Goal: Transaction & Acquisition: Purchase product/service

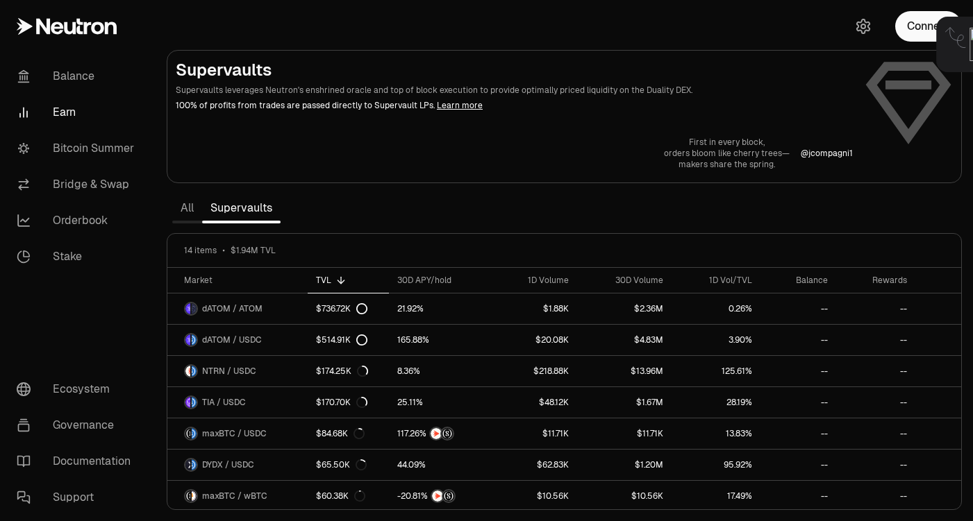
click at [826, 65] on div "Unlock Keplr to proceed" at bounding box center [849, 45] width 214 height 56
click at [826, 51] on span "Unlock Keplr to proceed" at bounding box center [878, 44] width 117 height 14
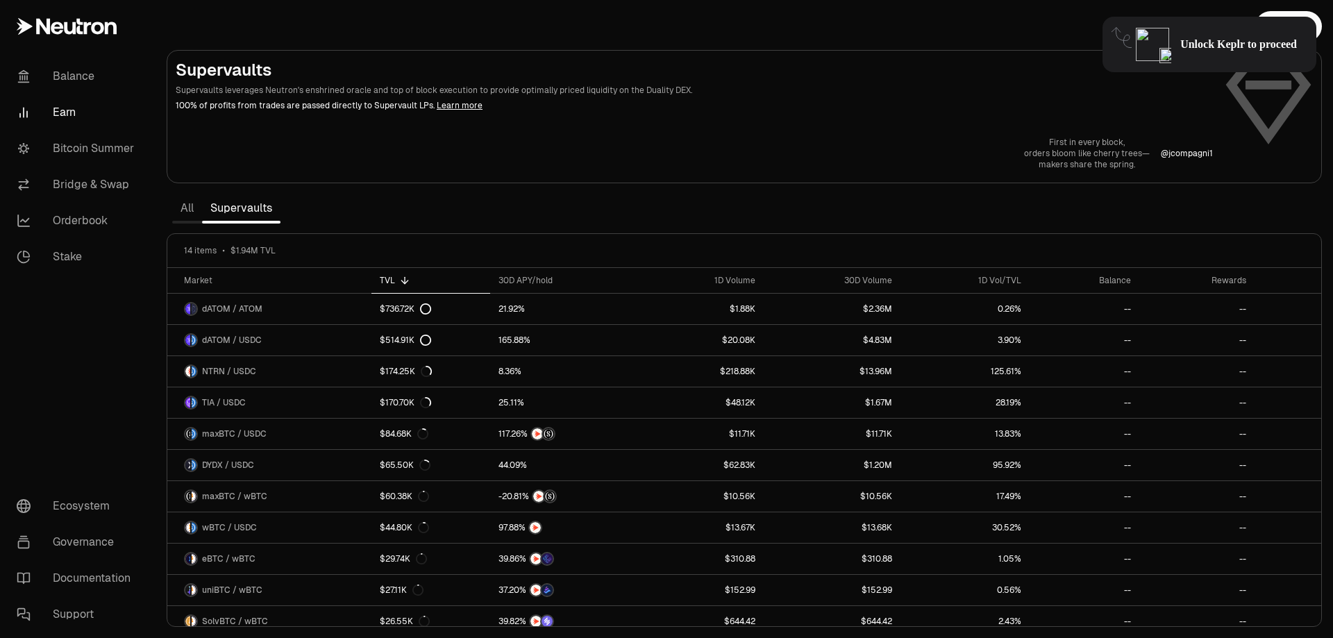
click at [972, 44] on span "Unlock Keplr to proceed" at bounding box center [1238, 44] width 117 height 14
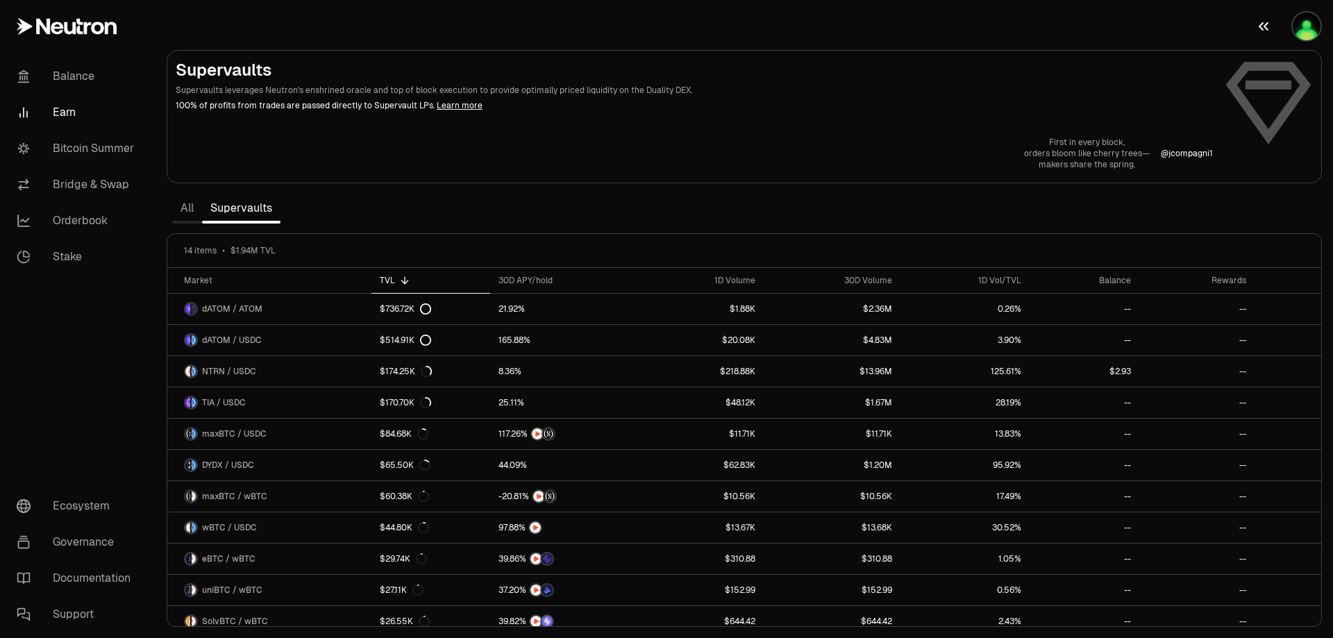
click at [1300, 33] on img "button" at bounding box center [1307, 26] width 28 height 28
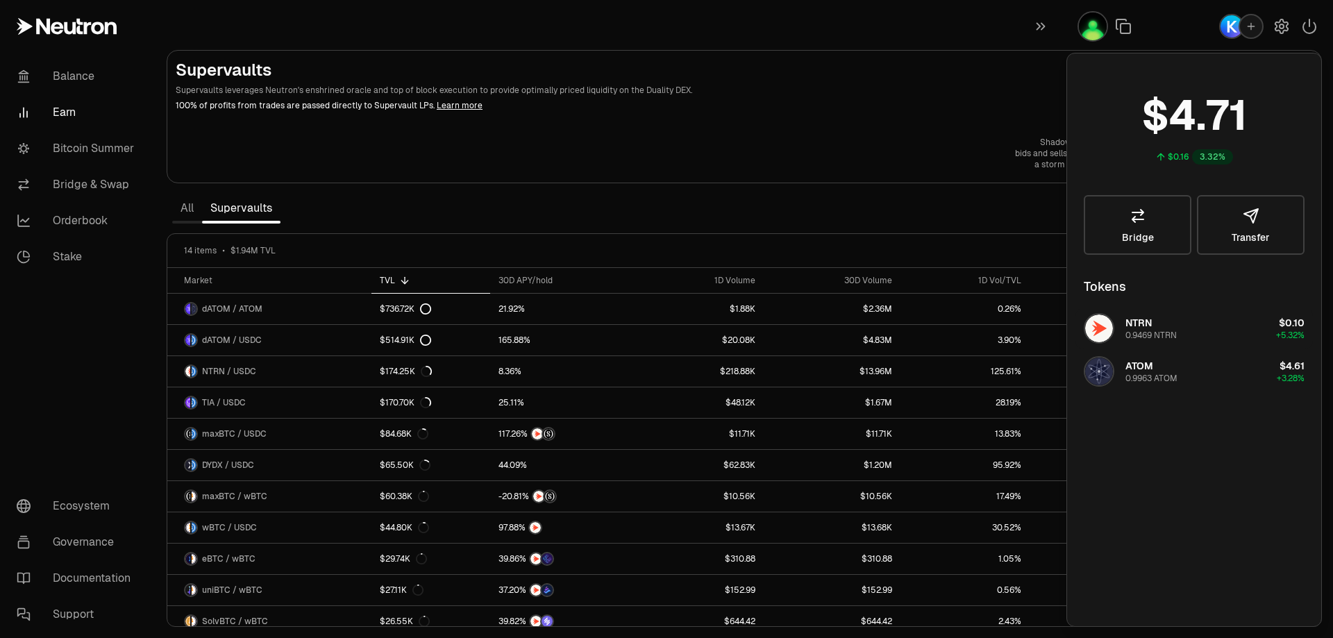
click at [1147, 323] on span "NTRN" at bounding box center [1138, 323] width 26 height 12
click at [1136, 320] on span "NTRN" at bounding box center [1138, 323] width 26 height 12
click at [1141, 225] on link "Bridge" at bounding box center [1138, 225] width 108 height 60
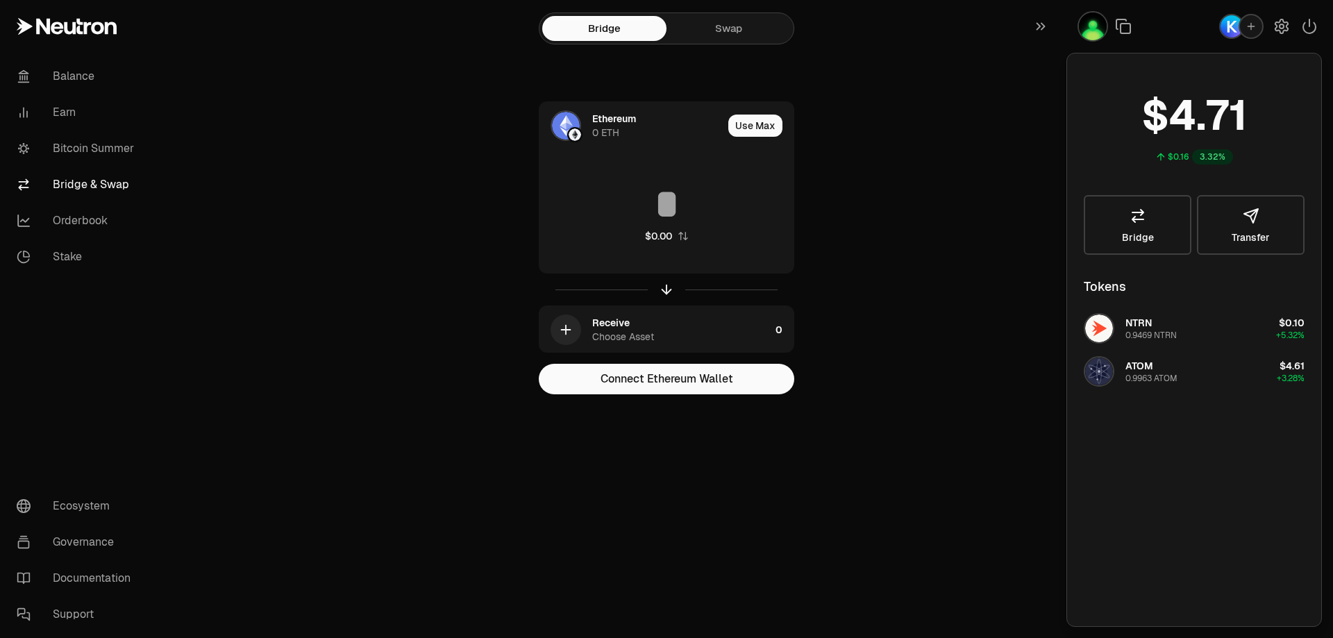
click at [742, 23] on link "Swap" at bounding box center [728, 28] width 124 height 25
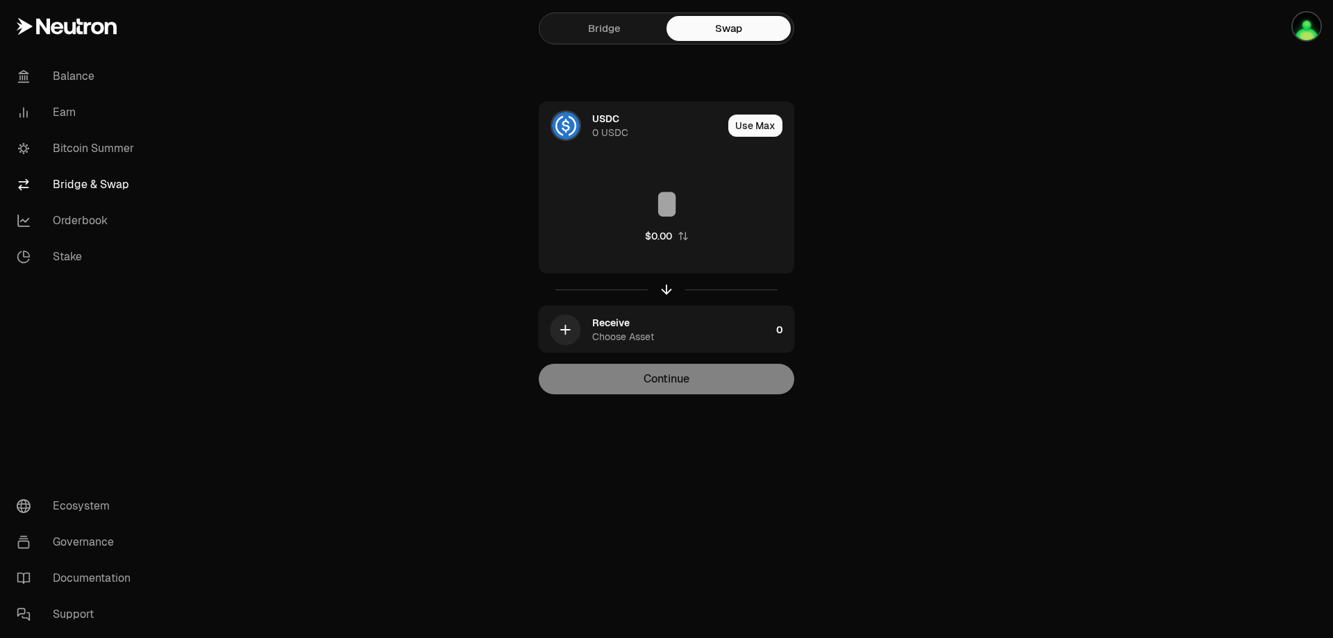
click at [640, 21] on link "Bridge" at bounding box center [604, 28] width 124 height 25
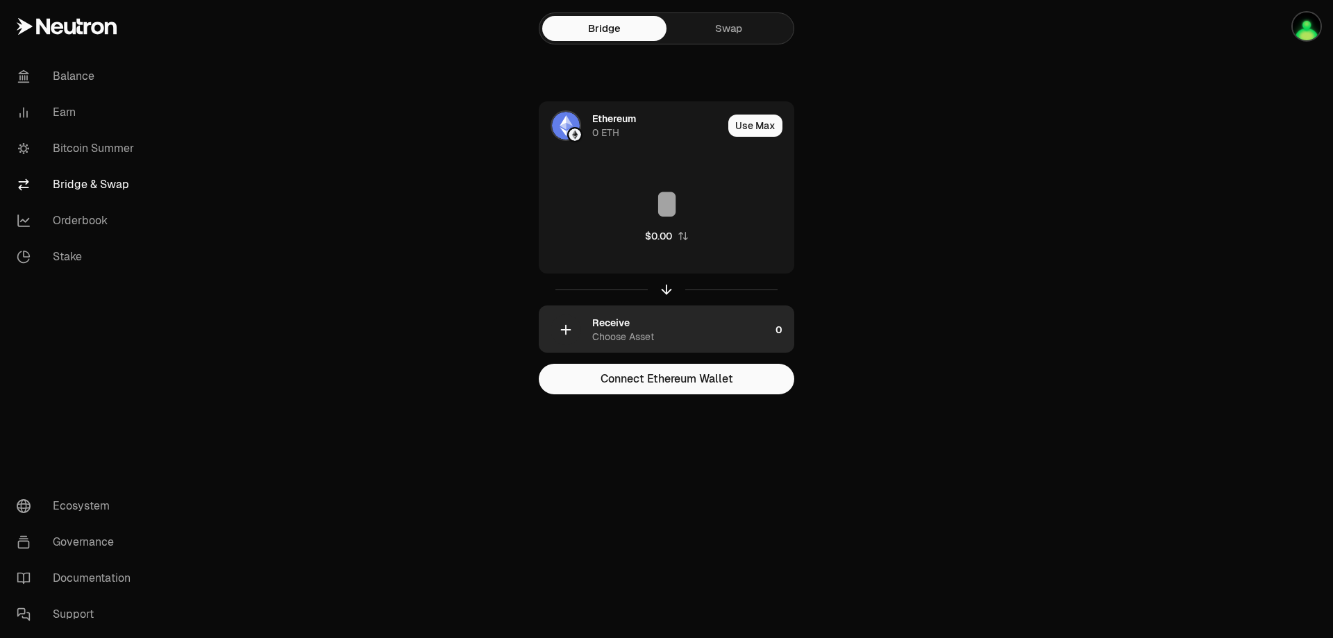
click at [615, 325] on div "Receive" at bounding box center [610, 323] width 37 height 14
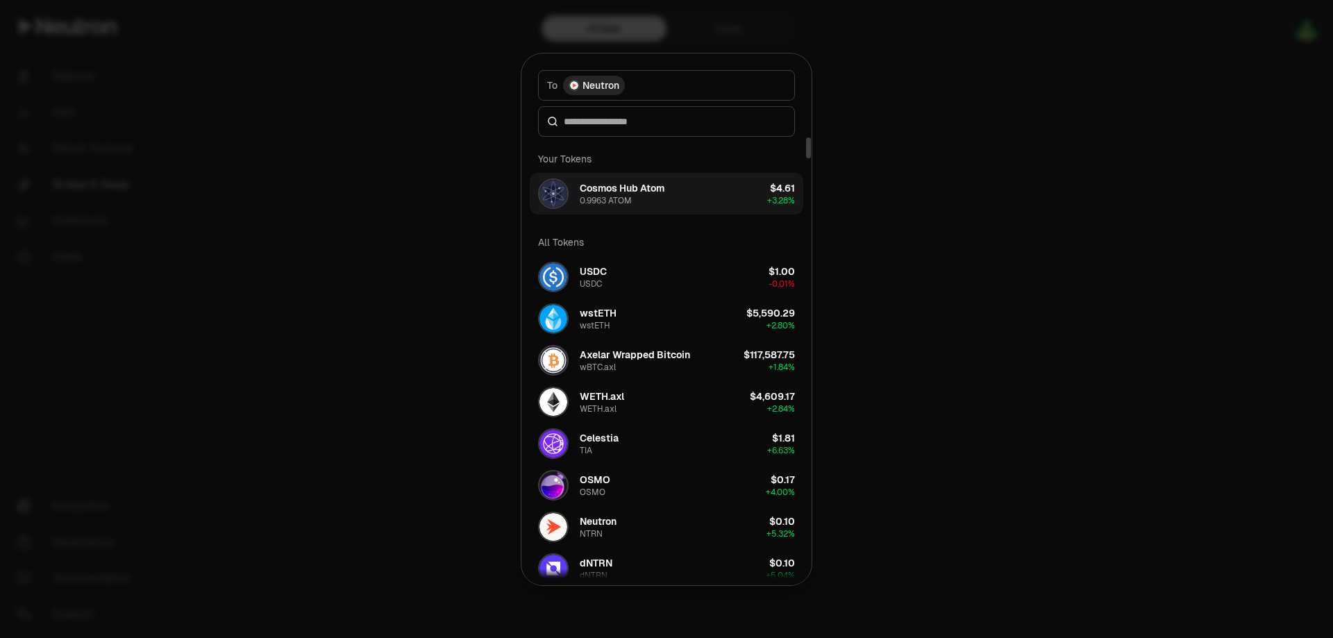
click at [646, 194] on div "Cosmos Hub Atom" at bounding box center [622, 188] width 85 height 14
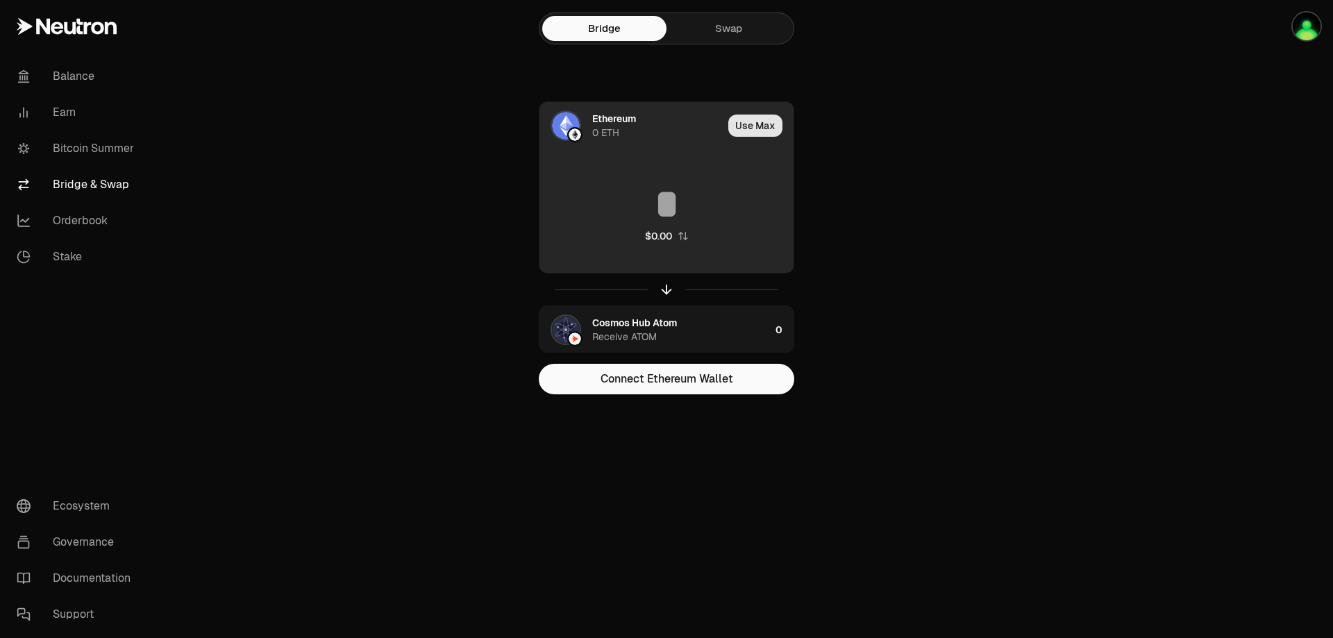
click at [768, 131] on button "Use Max" at bounding box center [755, 126] width 54 height 22
click at [680, 239] on icon "button" at bounding box center [682, 236] width 9 height 8
type input "*****"
click at [744, 127] on div "Using Max" at bounding box center [756, 125] width 74 height 47
click at [598, 120] on div "Ethereum" at bounding box center [614, 119] width 44 height 14
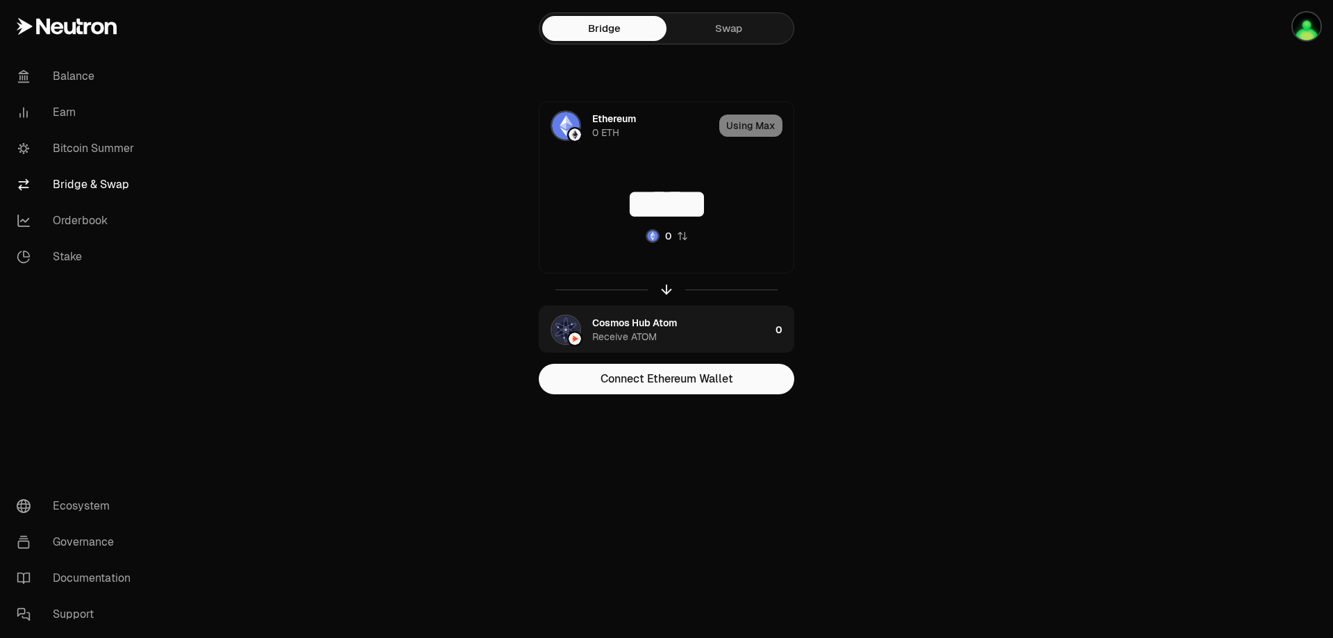
click at [718, 26] on link "Swap" at bounding box center [728, 28] width 124 height 25
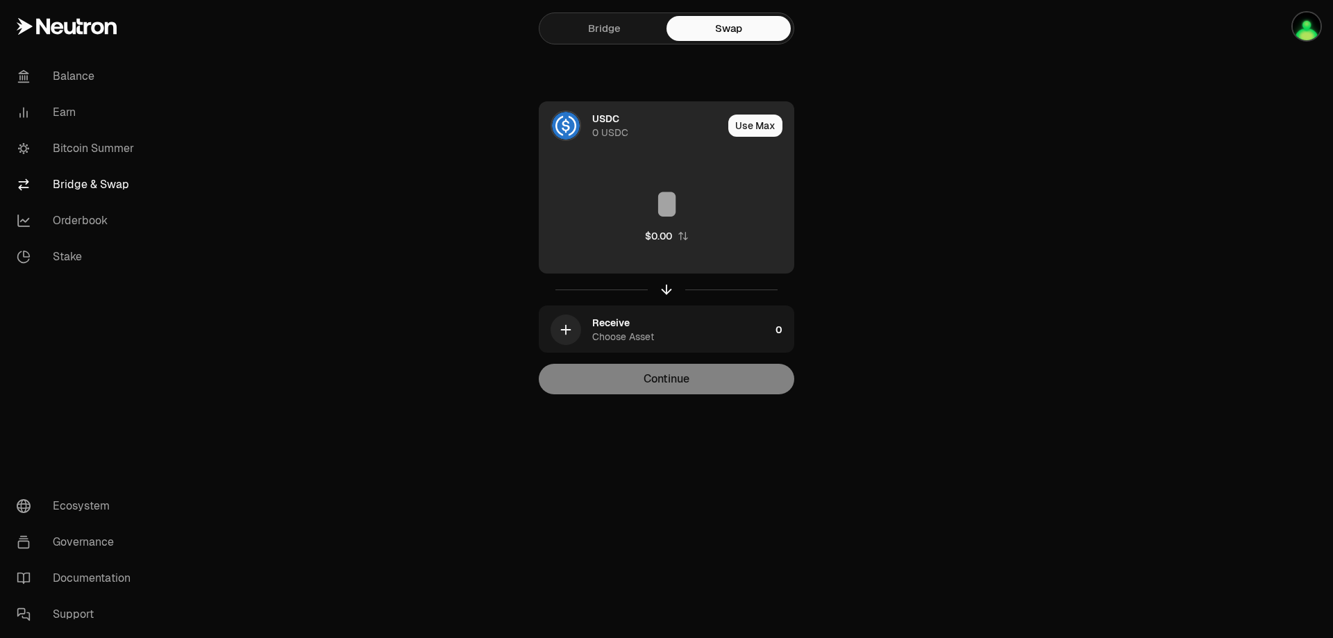
click at [628, 137] on div "USDC 0 USDC" at bounding box center [657, 126] width 131 height 28
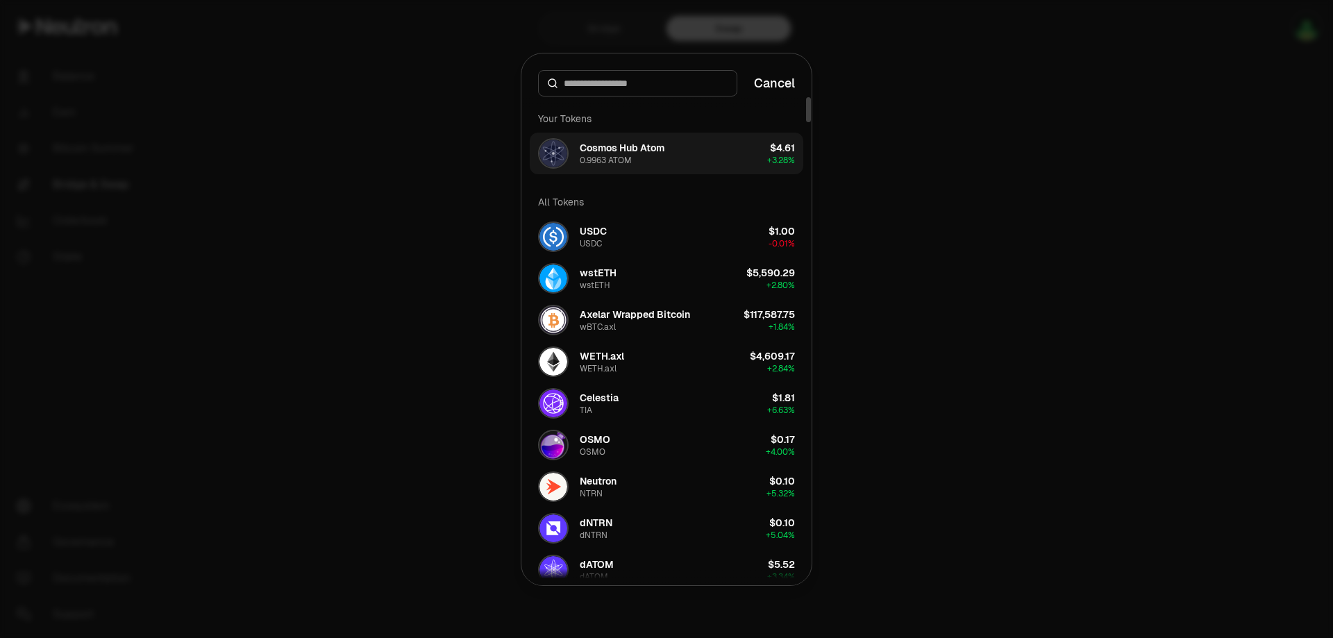
click at [634, 151] on div "Cosmos Hub Atom" at bounding box center [622, 148] width 85 height 14
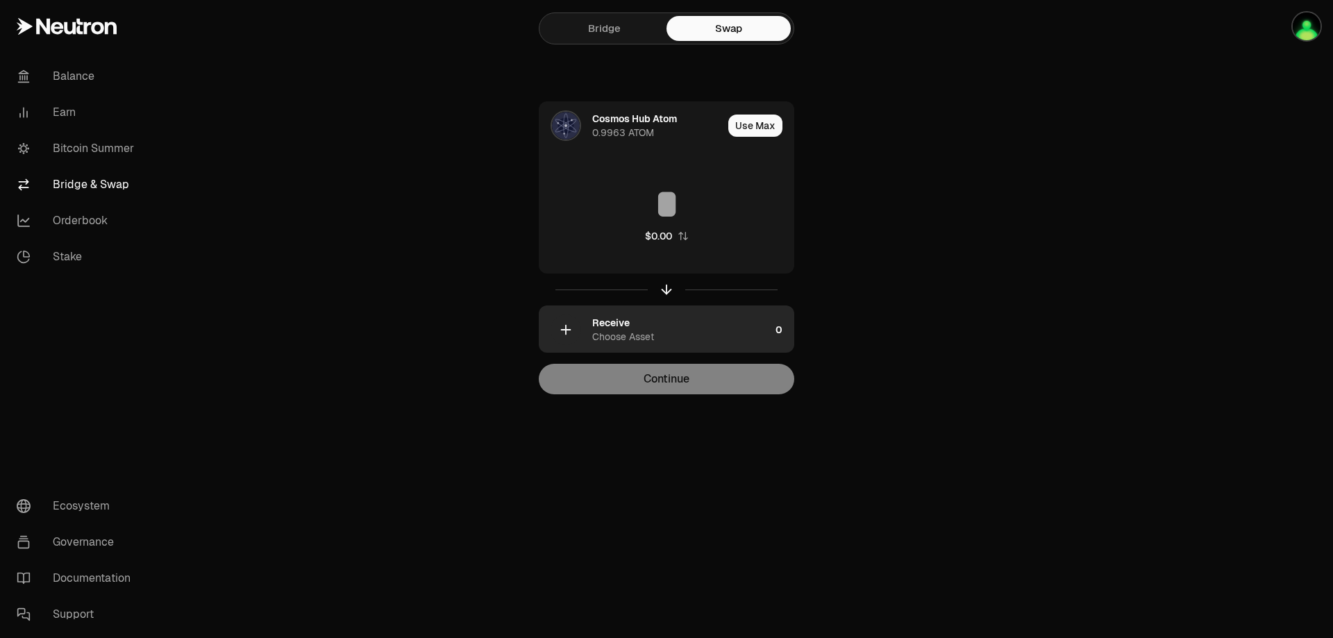
click at [661, 328] on div "Receive Choose Asset" at bounding box center [681, 330] width 178 height 28
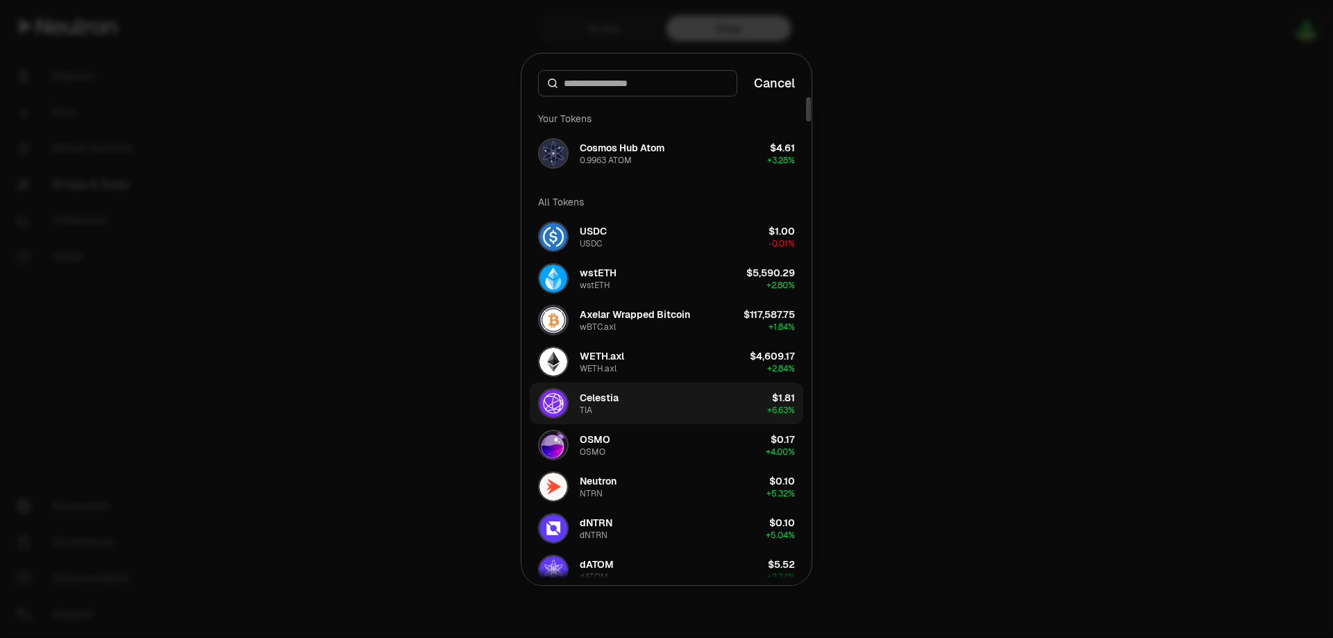
click at [611, 407] on div "[PERSON_NAME]" at bounding box center [599, 403] width 39 height 25
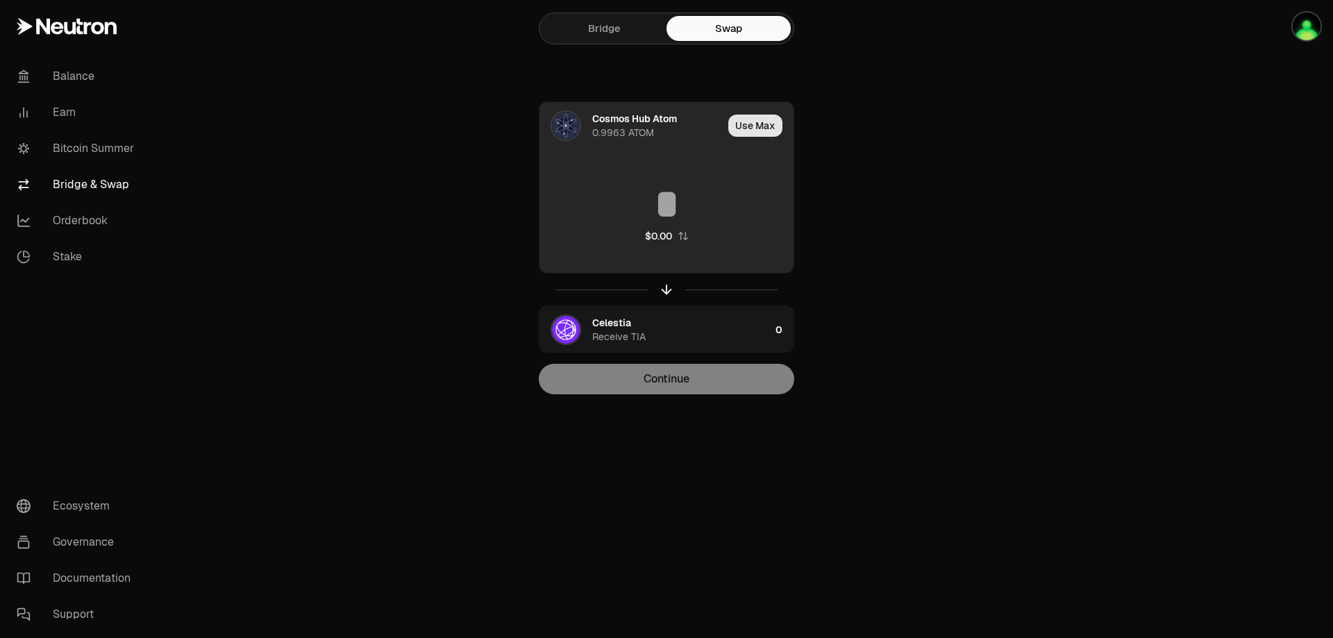
click at [755, 126] on button "Use Max" at bounding box center [755, 126] width 54 height 22
type input "********"
